Goal: Information Seeking & Learning: Learn about a topic

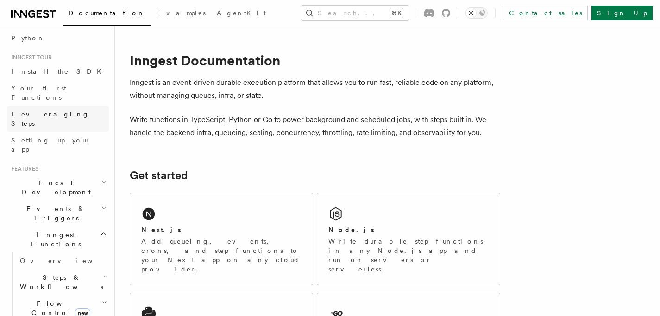
scroll to position [78, 0]
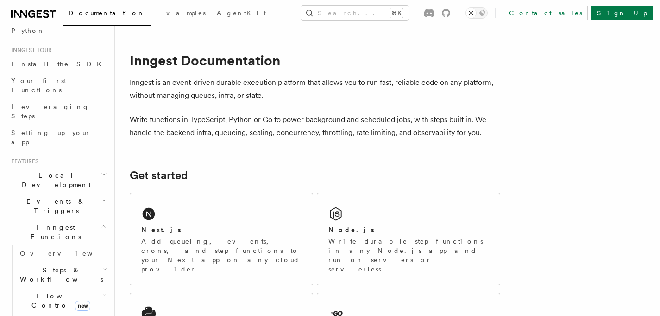
click at [90, 167] on h2 "Local Development" at bounding box center [57, 180] width 101 height 26
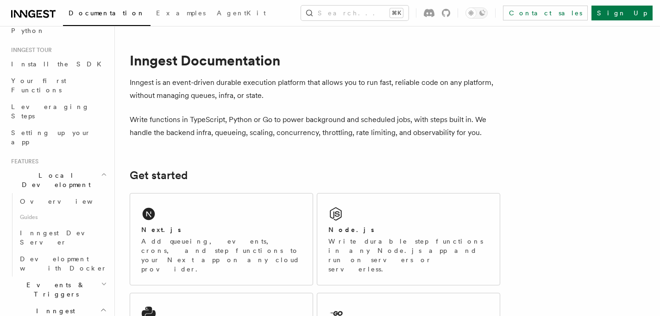
click at [90, 167] on h2 "Local Development" at bounding box center [57, 180] width 101 height 26
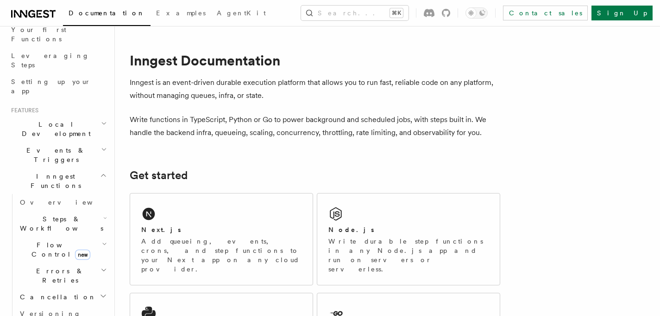
scroll to position [131, 0]
click at [44, 264] on span "Errors & Retries" at bounding box center [58, 273] width 84 height 19
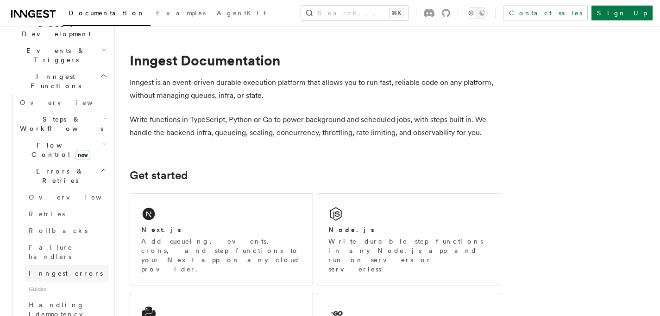
scroll to position [234, 0]
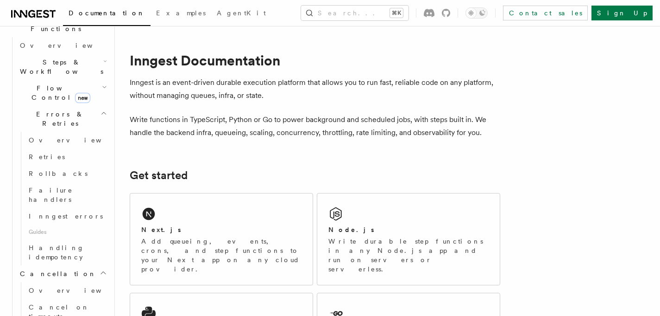
scroll to position [289, 0]
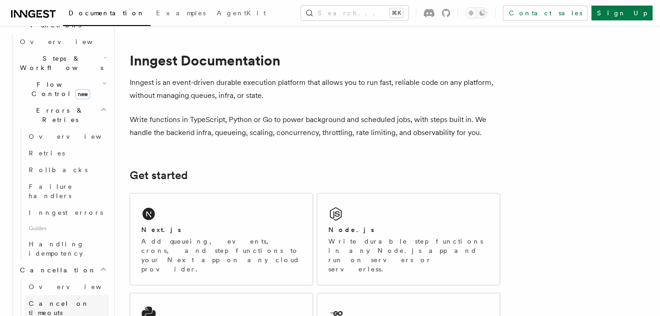
click at [54, 299] on span "Cancel on timeouts" at bounding box center [59, 307] width 61 height 17
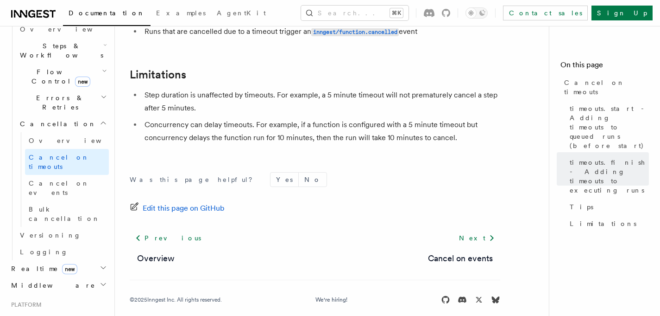
scroll to position [307, 0]
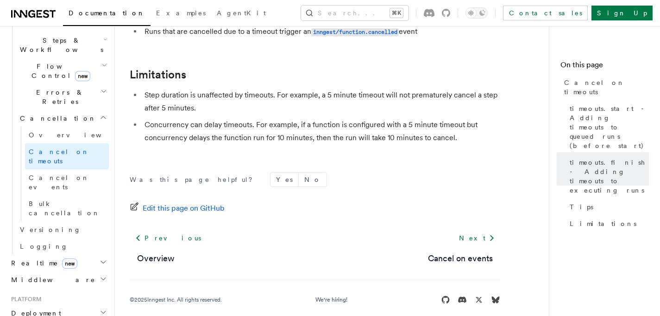
click at [59, 304] on h2 "Deployment" at bounding box center [57, 312] width 101 height 17
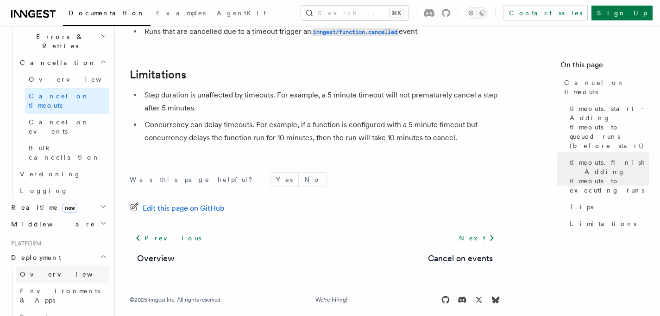
scroll to position [371, 0]
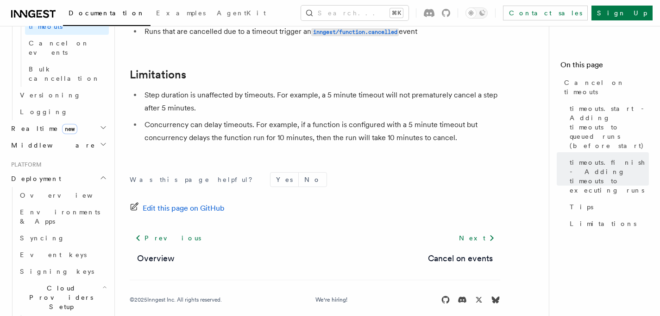
scroll to position [443, 0]
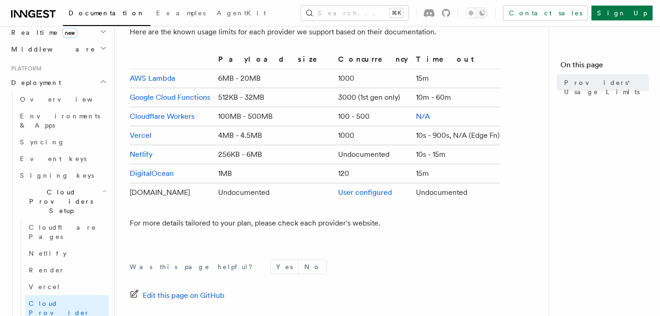
scroll to position [92, 0]
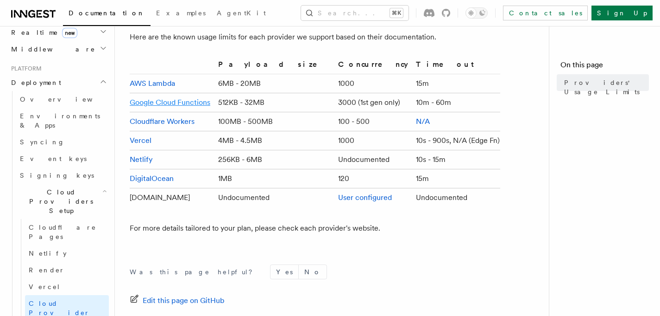
click at [182, 100] on link "Google Cloud Functions" at bounding box center [170, 102] width 81 height 9
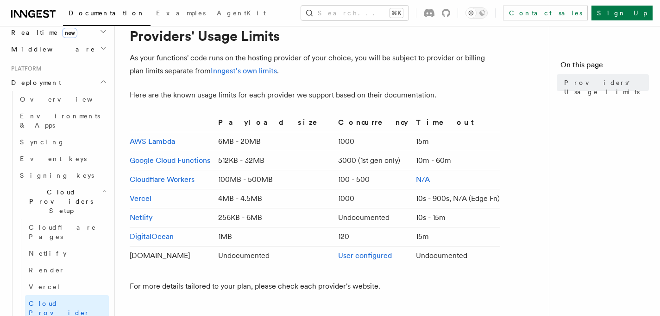
scroll to position [18, 0]
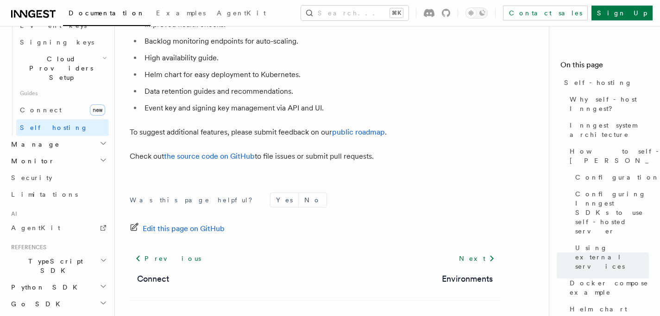
scroll to position [3671, 0]
